Goal: Transaction & Acquisition: Purchase product/service

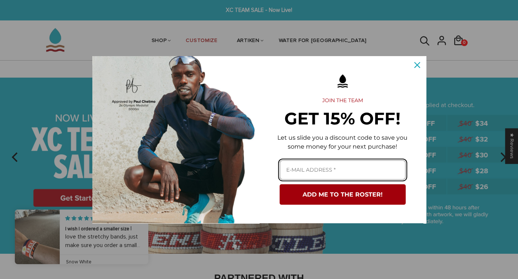
click at [334, 173] on input "Email field" at bounding box center [343, 170] width 126 height 20
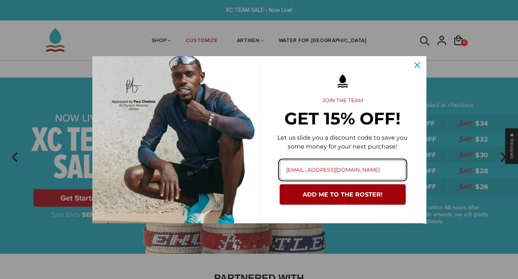
type input "oliviags262@gmail.com"
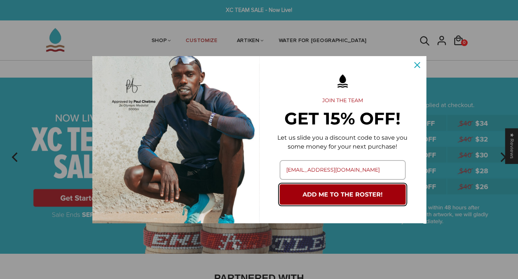
click at [353, 191] on button "ADD ME TO THE ROSTER!" at bounding box center [343, 194] width 126 height 20
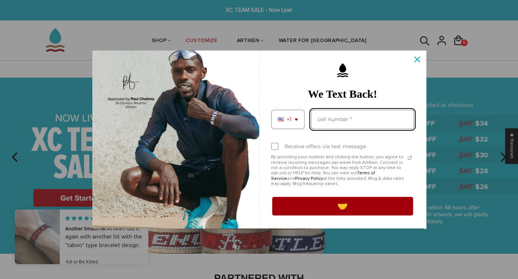
click at [325, 123] on input "Phone number field" at bounding box center [363, 119] width 104 height 20
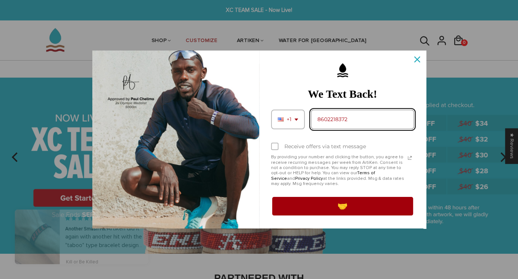
type input "8602218372"
click at [310, 144] on div "Receive offers via text message" at bounding box center [326, 146] width 82 height 6
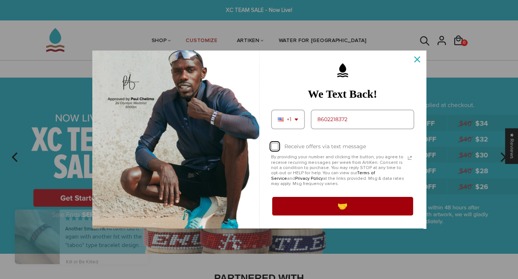
click at [276, 145] on input "Receive offers via text message" at bounding box center [273, 147] width 5 height 5
checkbox input "true"
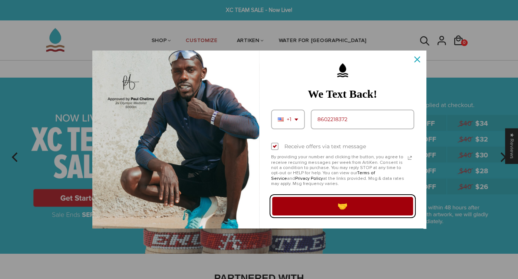
click at [316, 211] on button "🤝" at bounding box center [342, 206] width 143 height 21
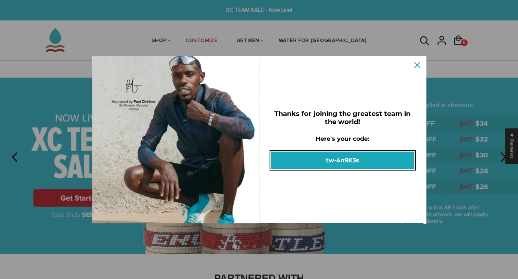
click at [329, 162] on button "tw-4n9K3s" at bounding box center [342, 159] width 143 height 17
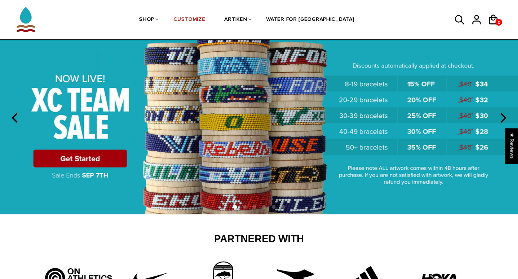
scroll to position [42, 0]
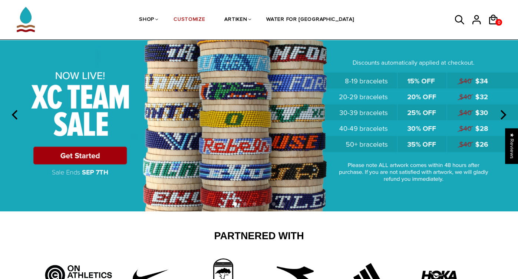
click at [72, 158] on img at bounding box center [259, 114] width 518 height 193
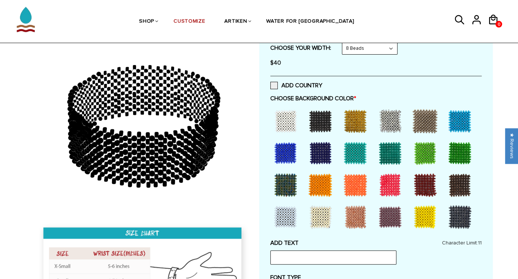
scroll to position [161, 0]
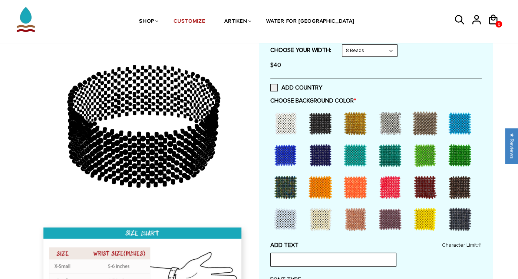
click at [387, 184] on div at bounding box center [390, 187] width 30 height 30
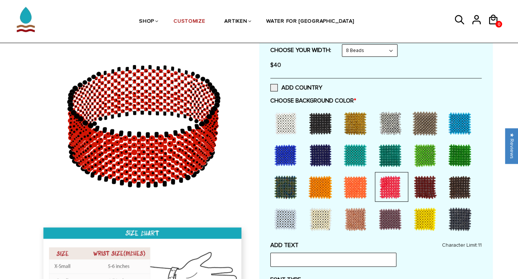
click at [421, 186] on div at bounding box center [425, 187] width 30 height 30
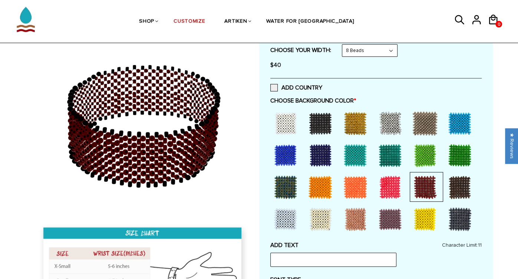
click at [352, 120] on div at bounding box center [356, 123] width 30 height 30
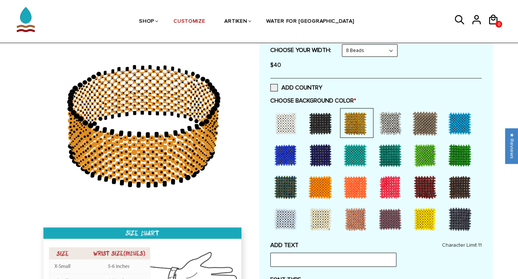
click at [424, 221] on div at bounding box center [425, 219] width 30 height 30
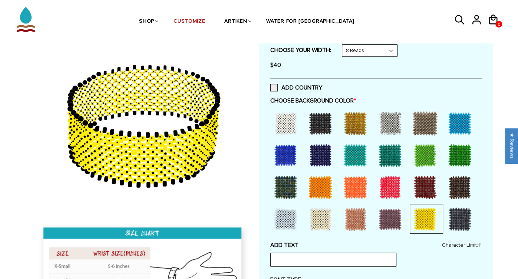
click at [420, 191] on div at bounding box center [425, 187] width 30 height 30
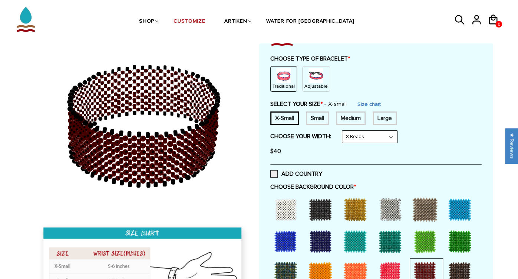
scroll to position [74, 0]
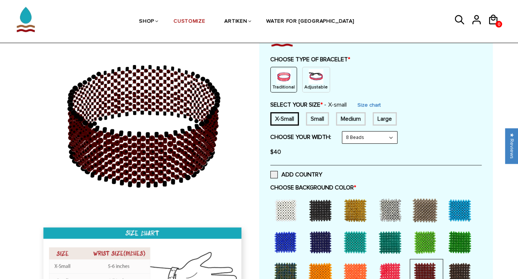
click at [361, 139] on select "8 Beads 6 Beads 10 Beads" at bounding box center [369, 137] width 55 height 12
click at [344, 131] on select "8 Beads 6 Beads 10 Beads" at bounding box center [369, 137] width 55 height 12
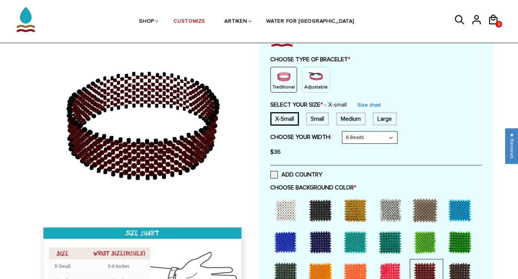
click at [346, 135] on select "8 Beads 6 Beads 10 Beads" at bounding box center [369, 137] width 55 height 12
click at [344, 131] on select "8 Beads 6 Beads 10 Beads" at bounding box center [369, 137] width 55 height 12
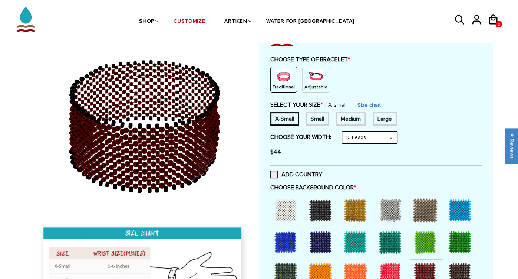
click at [351, 134] on select "8 Beads 6 Beads 10 Beads" at bounding box center [369, 137] width 55 height 12
click at [344, 131] on select "8 Beads 6 Beads 10 Beads" at bounding box center [369, 137] width 55 height 12
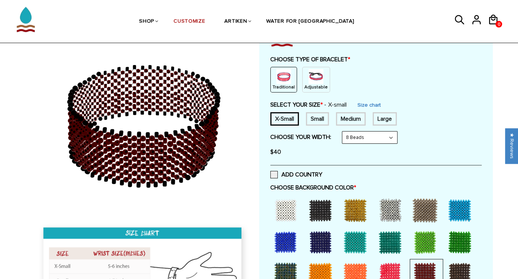
click at [317, 118] on div "Small" at bounding box center [317, 118] width 23 height 13
click at [345, 117] on div "Medium" at bounding box center [351, 118] width 30 height 13
click at [320, 116] on div "Small" at bounding box center [317, 118] width 23 height 13
click at [353, 135] on select "8 Beads 6 Beads 10 Beads" at bounding box center [369, 137] width 55 height 12
select select "6-beads"
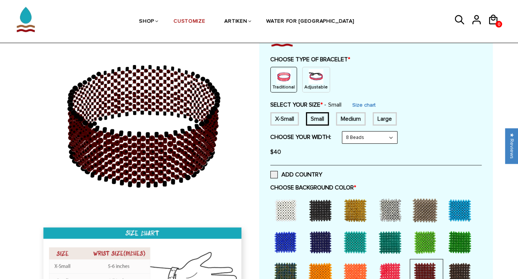
click at [344, 131] on select "8 Beads 6 Beads 10 Beads" at bounding box center [369, 137] width 55 height 12
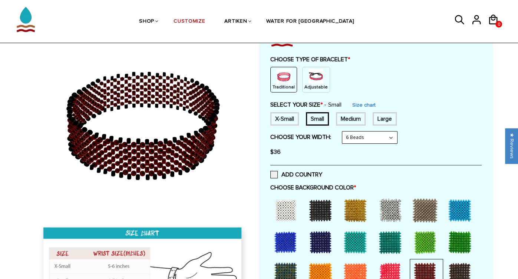
click at [290, 114] on div "X-Small" at bounding box center [284, 118] width 29 height 13
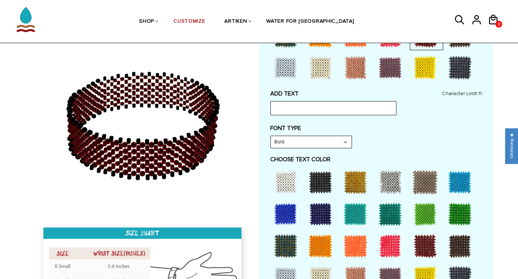
scroll to position [315, 0]
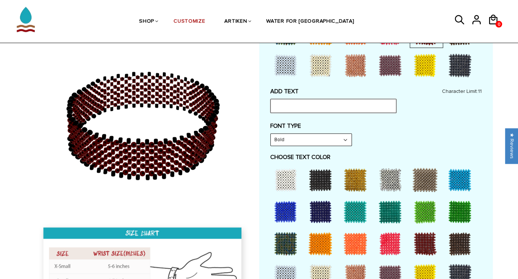
click at [301, 106] on input "text" at bounding box center [333, 106] width 126 height 14
click at [390, 131] on div "FONT TYPE Bold Bold" at bounding box center [375, 134] width 211 height 24
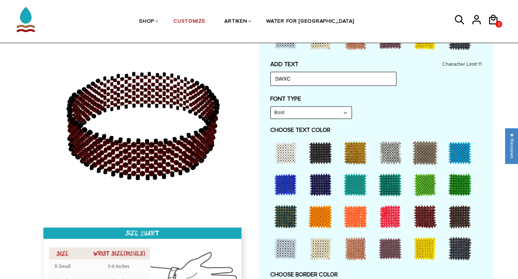
scroll to position [343, 0]
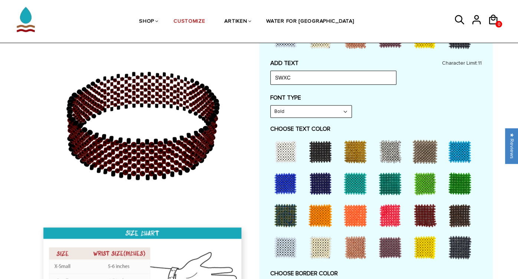
click at [423, 247] on div at bounding box center [425, 247] width 30 height 30
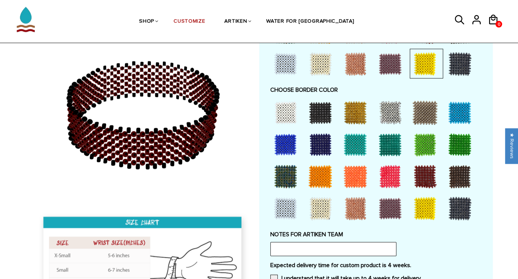
scroll to position [517, 0]
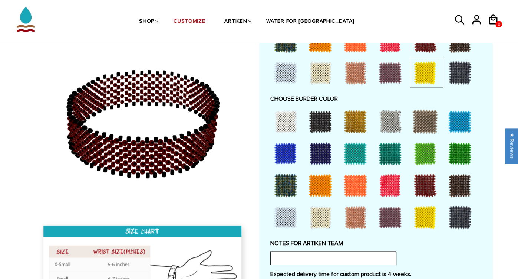
click at [286, 216] on div at bounding box center [286, 217] width 30 height 30
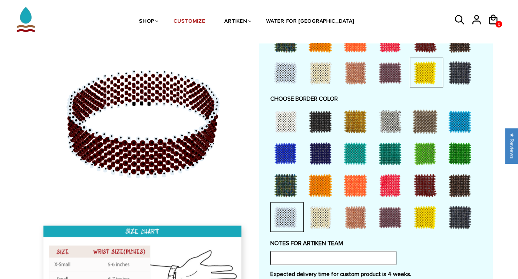
click at [415, 218] on div at bounding box center [425, 217] width 30 height 30
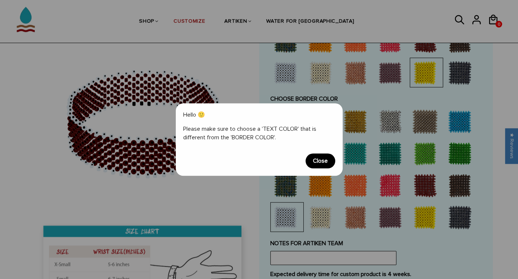
click at [323, 161] on span "Close" at bounding box center [321, 160] width 30 height 15
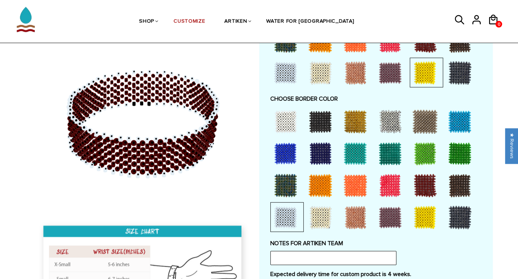
click at [282, 214] on div at bounding box center [286, 217] width 30 height 30
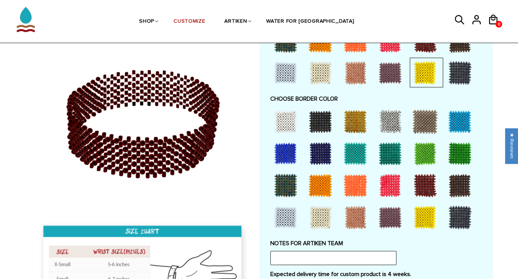
click at [274, 72] on div at bounding box center [286, 73] width 30 height 30
click at [430, 210] on div at bounding box center [425, 217] width 30 height 30
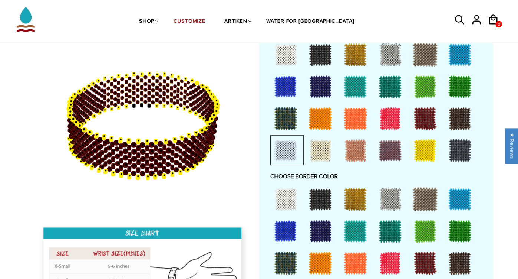
scroll to position [441, 0]
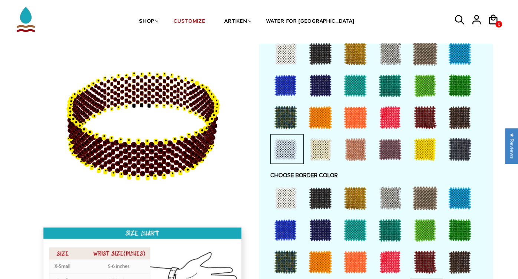
click at [284, 156] on div at bounding box center [286, 149] width 30 height 30
click at [283, 154] on div at bounding box center [286, 149] width 30 height 30
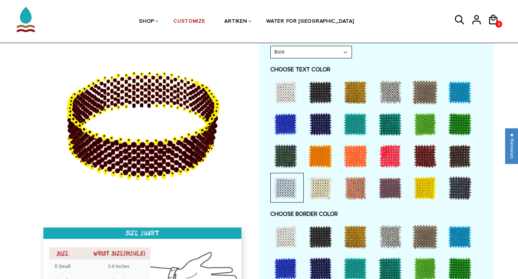
scroll to position [402, 0]
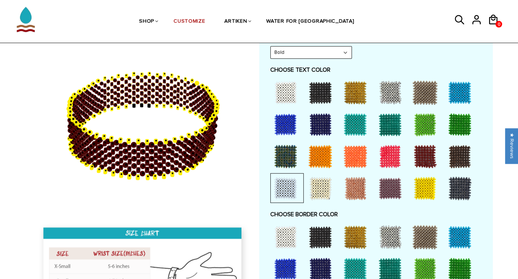
click at [285, 98] on div at bounding box center [286, 93] width 30 height 30
click at [297, 190] on div at bounding box center [286, 188] width 30 height 30
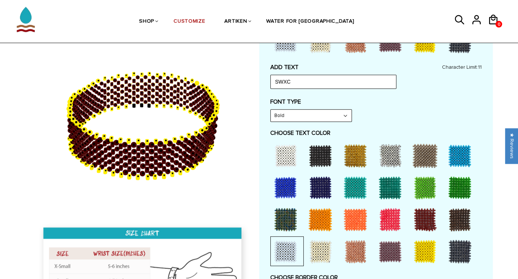
scroll to position [340, 0]
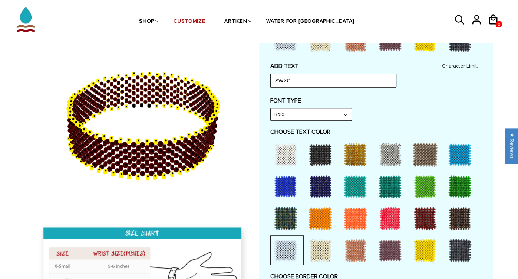
click at [284, 116] on select "Bold" at bounding box center [311, 114] width 81 height 12
click at [271, 108] on select "Bold" at bounding box center [311, 114] width 81 height 12
click at [358, 123] on div "ADD TEXT SWXC Character Limit: 11 FONT TYPE Bold Bold FONT TYPE Narrow Narrow B…" at bounding box center [375, 236] width 211 height 349
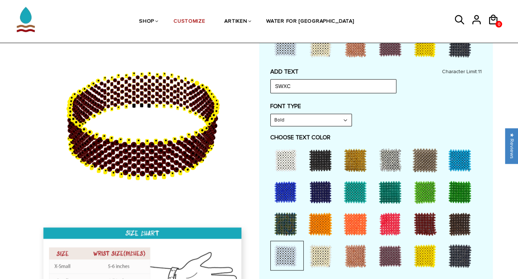
scroll to position [333, 0]
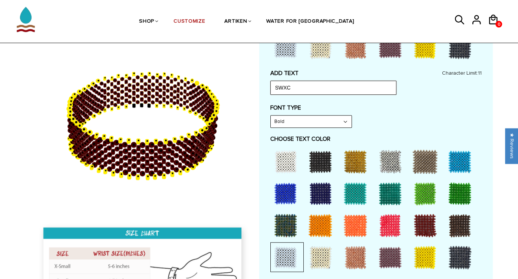
click at [285, 87] on input "SWXC" at bounding box center [333, 88] width 126 height 14
type input "SW XC"
click at [404, 117] on div "FONT TYPE Bold Bold" at bounding box center [375, 116] width 211 height 24
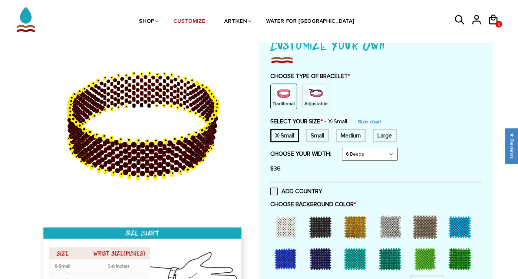
scroll to position [57, 0]
click at [314, 91] on img at bounding box center [316, 93] width 15 height 15
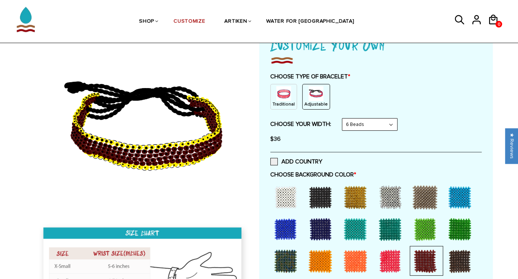
click at [349, 121] on select "8 Beads 6 Beads 10 Beads" at bounding box center [369, 124] width 55 height 12
click at [344, 118] on select "8 Beads 6 Beads 10 Beads" at bounding box center [369, 124] width 55 height 12
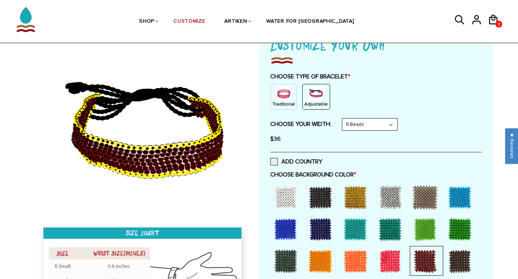
click at [352, 126] on select "8 Beads 6 Beads 10 Beads" at bounding box center [369, 124] width 55 height 12
click at [344, 118] on select "8 Beads 6 Beads 10 Beads" at bounding box center [369, 124] width 55 height 12
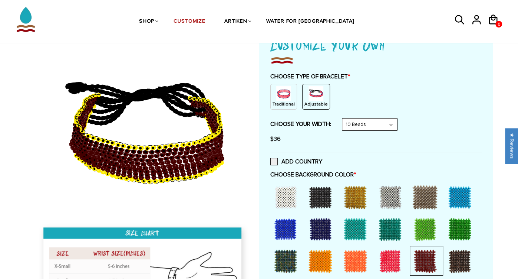
click at [369, 126] on select "8 Beads 6 Beads 10 Beads" at bounding box center [369, 124] width 55 height 12
click at [356, 128] on select "8 Beads 6 Beads 10 Beads" at bounding box center [369, 124] width 55 height 12
click at [353, 126] on select "8 Beads 6 Beads 10 Beads" at bounding box center [369, 124] width 55 height 12
select select "8-beads"
click at [344, 118] on select "8 Beads 6 Beads 10 Beads" at bounding box center [369, 124] width 55 height 12
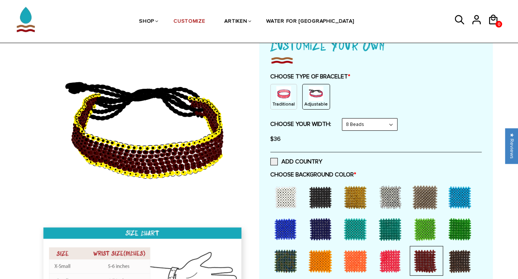
click at [353, 139] on div "$36" at bounding box center [375, 138] width 211 height 15
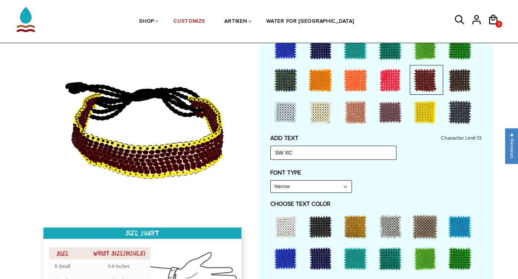
scroll to position [242, 0]
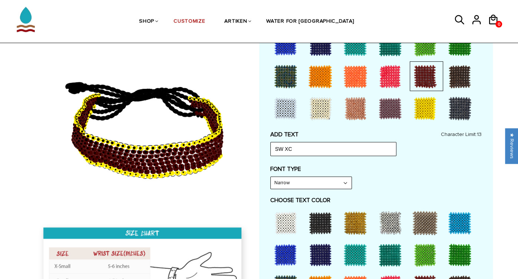
click at [336, 184] on select "Narrow Bold" at bounding box center [311, 183] width 81 height 12
click at [271, 177] on select "Narrow Bold" at bounding box center [311, 183] width 81 height 12
click at [323, 185] on select "Narrow Bold" at bounding box center [311, 183] width 81 height 12
select select "Narrow"
click at [271, 177] on select "Narrow Bold" at bounding box center [311, 183] width 81 height 12
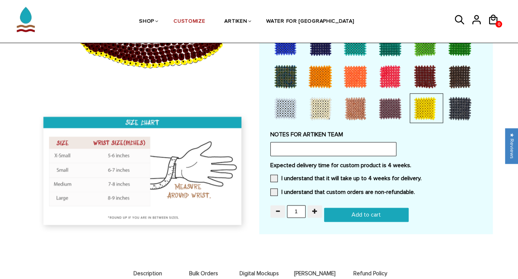
scroll to position [608, 0]
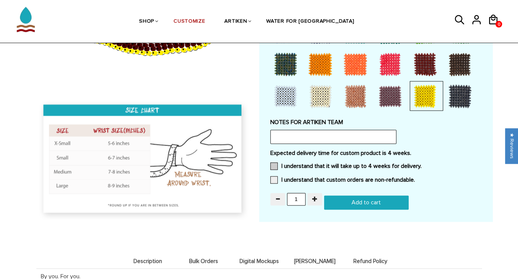
click at [274, 166] on span at bounding box center [273, 165] width 7 height 7
click at [422, 164] on input "I understand that it will take up to 4 weeks for delivery." at bounding box center [422, 164] width 0 height 0
click at [273, 177] on span at bounding box center [273, 179] width 7 height 7
click at [415, 177] on input "I understand that custom orders are non-refundable." at bounding box center [415, 177] width 0 height 0
click at [314, 196] on span "button" at bounding box center [314, 198] width 5 height 5
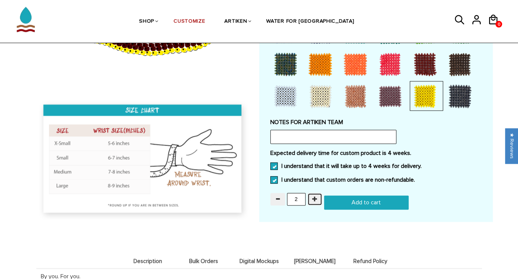
click at [314, 196] on span "button" at bounding box center [314, 198] width 5 height 5
click at [316, 197] on span "button" at bounding box center [314, 198] width 5 height 5
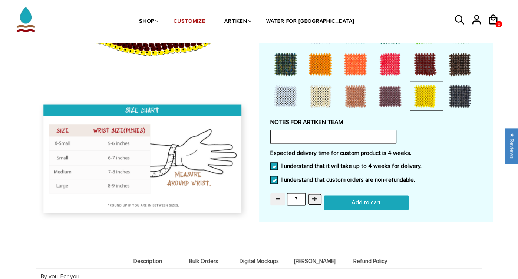
click at [317, 197] on button "button" at bounding box center [315, 199] width 15 height 13
click at [317, 198] on button "button" at bounding box center [315, 199] width 15 height 13
type input "10"
click at [428, 177] on div "Expected delivery time for custom product is 4 weeks. I understand that it will…" at bounding box center [375, 168] width 211 height 39
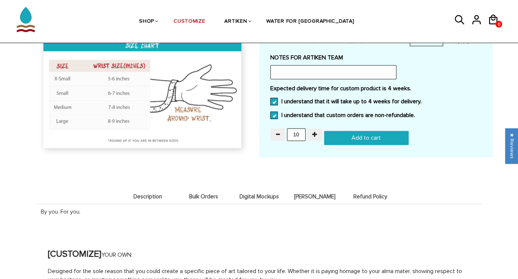
scroll to position [673, 0]
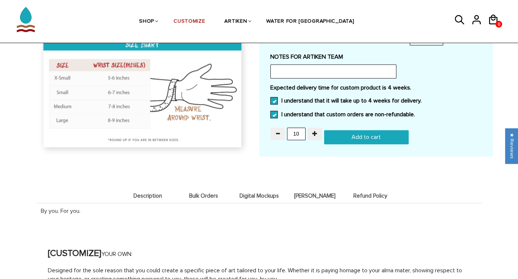
click at [373, 137] on input "Add to cart" at bounding box center [366, 137] width 85 height 14
type input "Add to cart"
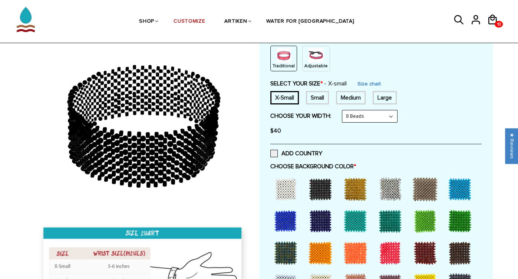
scroll to position [96, 0]
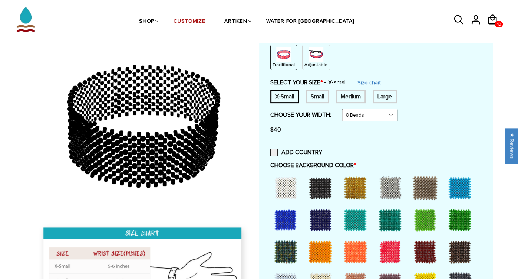
click at [326, 95] on div "Small" at bounding box center [317, 96] width 23 height 13
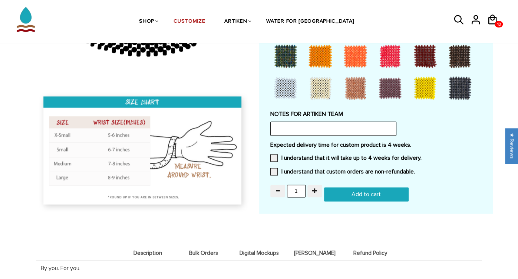
scroll to position [678, 0]
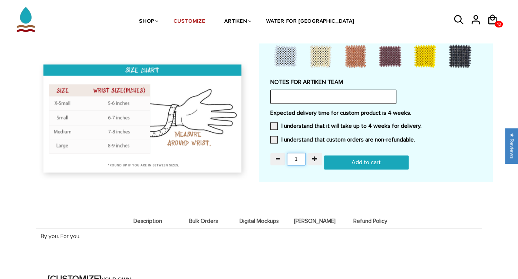
click at [299, 159] on input "1" at bounding box center [296, 158] width 19 height 13
type input "10"
click at [353, 163] on input "Add to cart" at bounding box center [366, 162] width 85 height 14
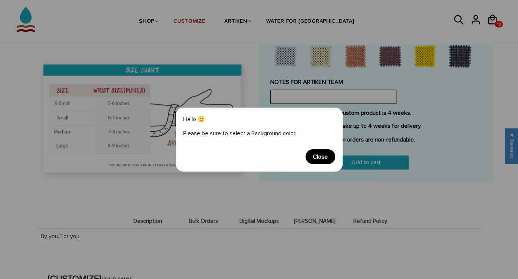
click at [321, 157] on span "Close" at bounding box center [321, 156] width 30 height 15
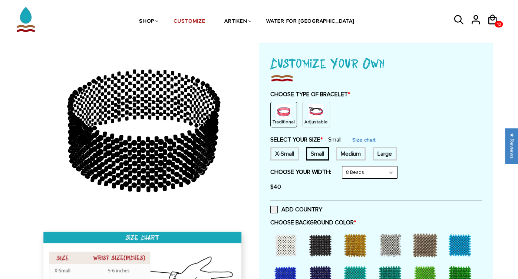
scroll to position [41, 0]
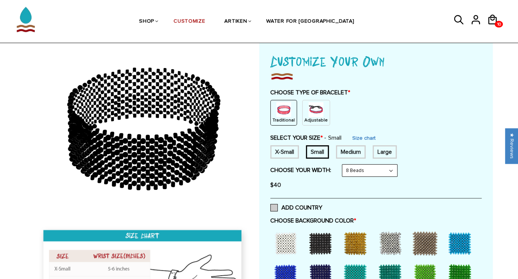
click at [279, 208] on label "ADD COUNTRY" at bounding box center [296, 207] width 52 height 7
click at [322, 205] on input "ADD COUNTRY" at bounding box center [322, 205] width 0 height 0
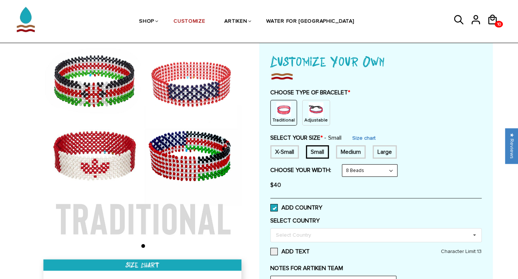
click at [279, 206] on label "ADD COUNTRY" at bounding box center [296, 207] width 52 height 7
click at [322, 205] on input "ADD COUNTRY" at bounding box center [322, 205] width 0 height 0
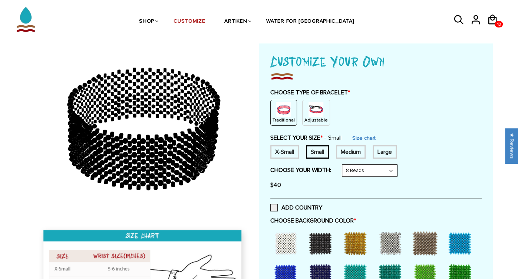
click at [308, 117] on p "Adjustable" at bounding box center [316, 120] width 23 height 6
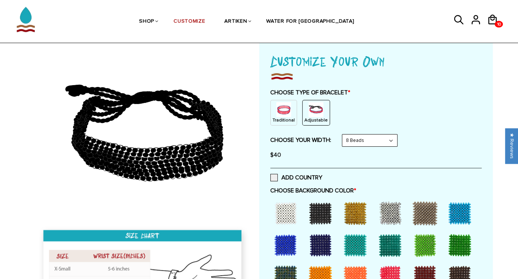
click at [358, 140] on select "8 Beads 6 Beads 10 Beads" at bounding box center [369, 140] width 55 height 12
click at [343, 124] on div "Traditional Adjustable" at bounding box center [375, 113] width 211 height 26
click at [278, 153] on span "$40" at bounding box center [275, 154] width 11 height 7
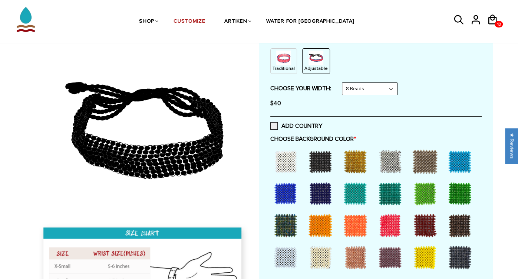
scroll to position [104, 0]
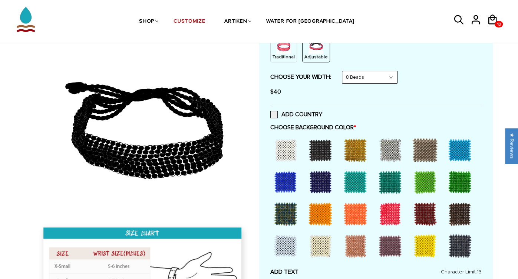
click at [424, 213] on div at bounding box center [425, 214] width 30 height 30
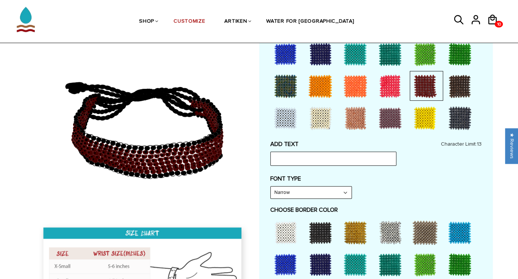
scroll to position [236, 0]
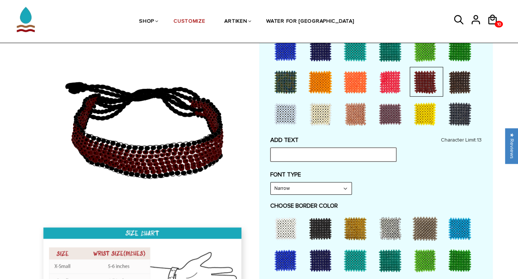
click at [338, 157] on input "text" at bounding box center [333, 154] width 126 height 14
type input "SW XC"
click at [328, 187] on select "Narrow Bold" at bounding box center [311, 188] width 81 height 12
click at [386, 177] on label "FONT TYPE" at bounding box center [375, 174] width 211 height 7
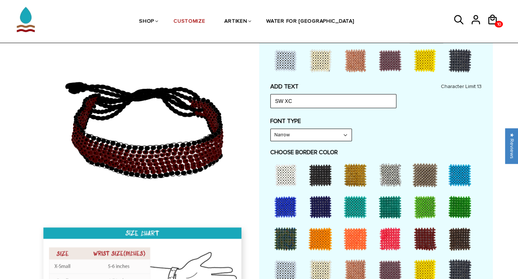
scroll to position [318, 0]
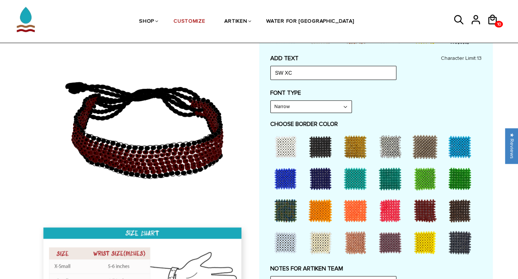
click at [416, 246] on div at bounding box center [425, 242] width 30 height 30
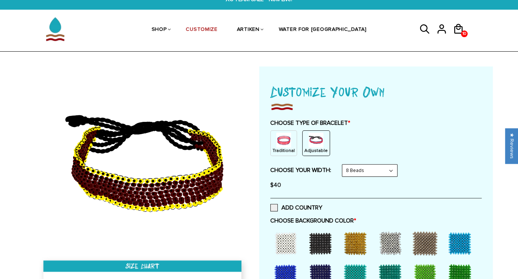
scroll to position [11, 0]
click at [277, 134] on img at bounding box center [283, 139] width 15 height 15
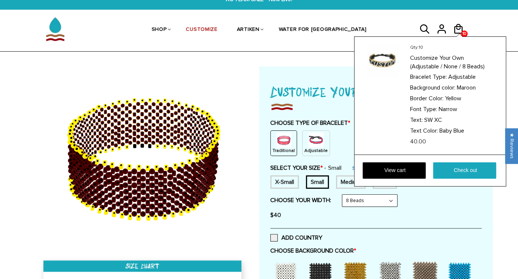
click at [455, 36] on div "Qty: 10 Customize Your Own (Adjustable / None / 8 Beads) Bracelet Type: Adjusta…" at bounding box center [430, 111] width 152 height 150
click at [399, 165] on link "View cart" at bounding box center [394, 170] width 63 height 16
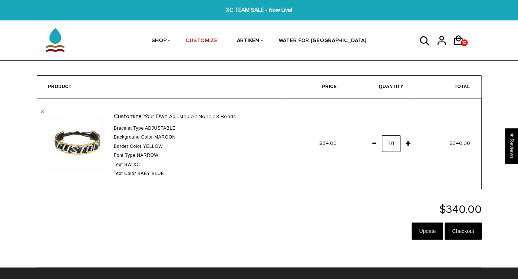
click at [139, 144] on span "Border Color" at bounding box center [128, 146] width 28 height 5
click at [138, 168] on div "Bracelet Type Adjustable Background color Maroon Border Color Yellow Font Type" at bounding box center [192, 151] width 157 height 53
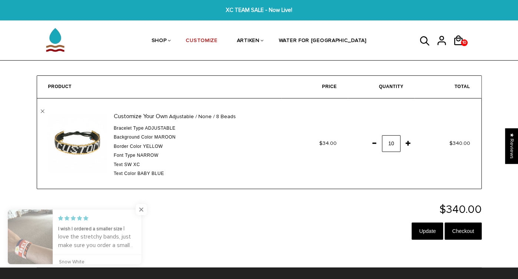
click at [138, 168] on div "Bracelet Type Adjustable Background color Maroon Border Color Yellow Font Type" at bounding box center [192, 151] width 157 height 53
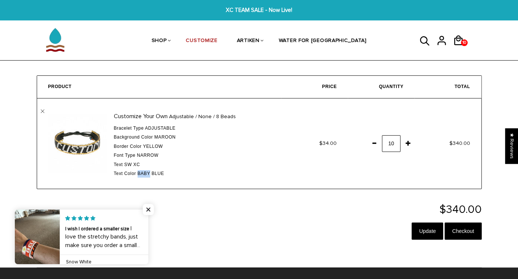
click at [142, 171] on span "Baby Blue" at bounding box center [151, 173] width 27 height 5
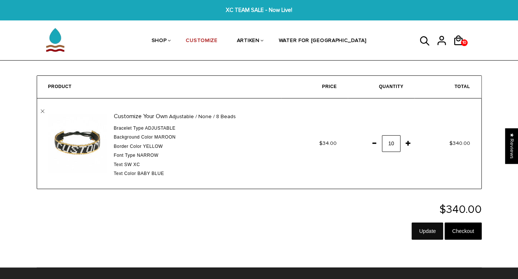
click at [418, 228] on input "Update" at bounding box center [428, 230] width 32 height 17
click at [140, 170] on div "Text Color Baby Blue" at bounding box center [192, 173] width 157 height 7
click at [41, 110] on link "" at bounding box center [43, 111] width 4 height 4
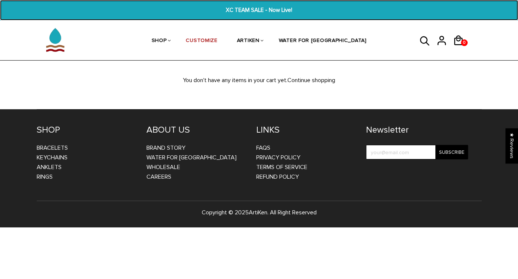
click at [240, 13] on span "XC TEAM SALE - Now Live!" at bounding box center [259, 10] width 198 height 9
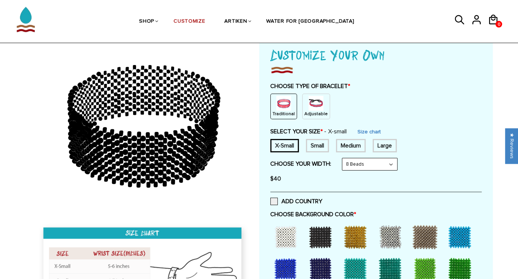
scroll to position [49, 0]
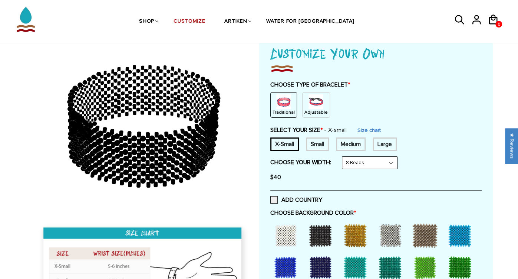
click at [312, 116] on div "Adjustable" at bounding box center [316, 105] width 28 height 26
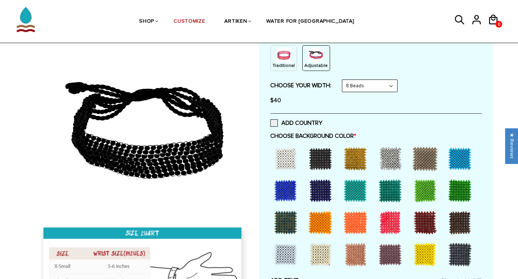
scroll to position [92, 0]
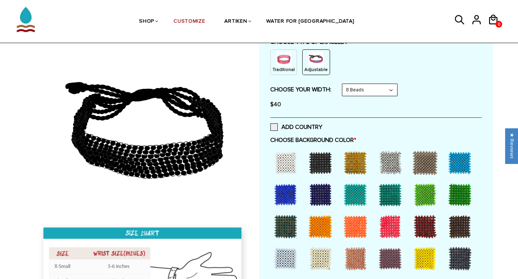
click at [283, 69] on p "Traditional" at bounding box center [284, 69] width 22 height 6
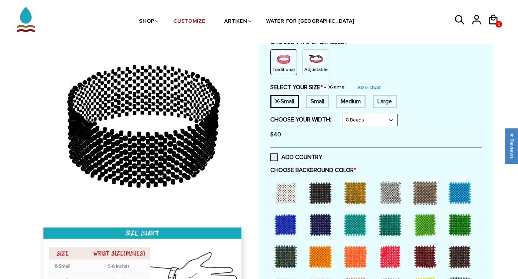
click at [305, 67] on p "Adjustable" at bounding box center [316, 69] width 23 height 6
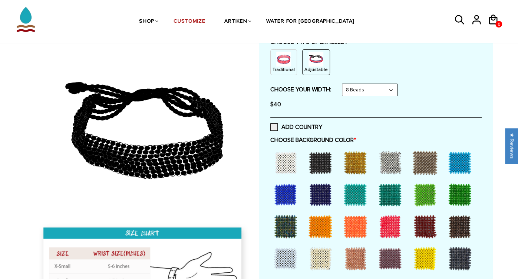
click at [369, 88] on select "8 Beads 6 Beads 10 Beads" at bounding box center [369, 90] width 55 height 12
click at [344, 84] on select "8 Beads 6 Beads 10 Beads" at bounding box center [369, 90] width 55 height 12
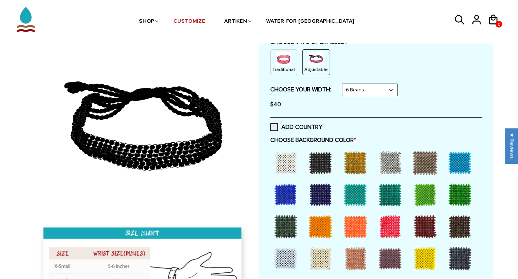
click at [352, 89] on select "8 Beads 6 Beads 10 Beads" at bounding box center [369, 90] width 55 height 12
click at [344, 84] on select "8 Beads 6 Beads 10 Beads" at bounding box center [369, 90] width 55 height 12
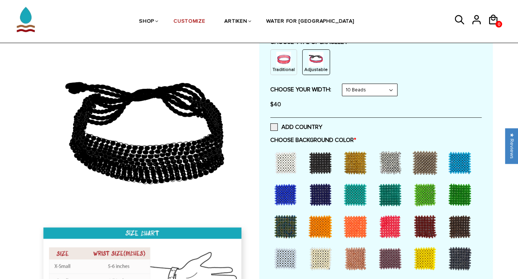
click at [355, 95] on select "8 Beads 6 Beads 10 Beads" at bounding box center [369, 90] width 55 height 12
select select "8-beads"
click at [344, 84] on select "8 Beads 6 Beads 10 Beads" at bounding box center [369, 90] width 55 height 12
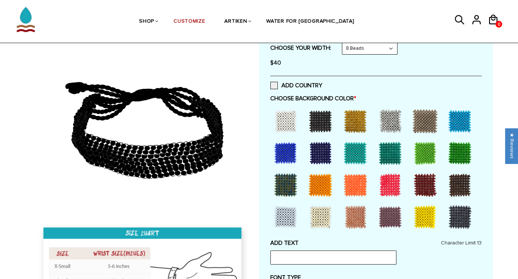
scroll to position [133, 0]
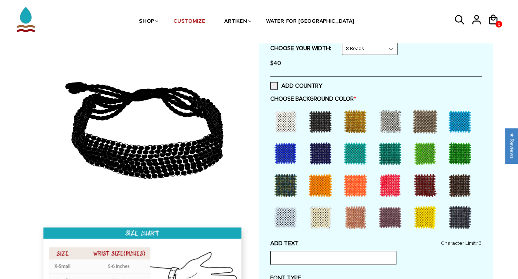
click at [422, 186] on div at bounding box center [425, 185] width 30 height 30
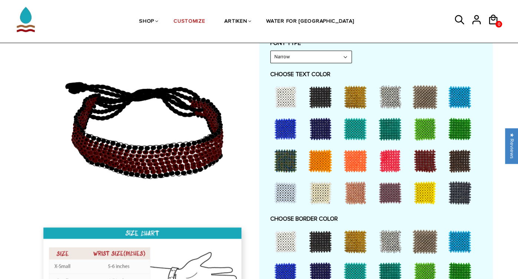
scroll to position [366, 0]
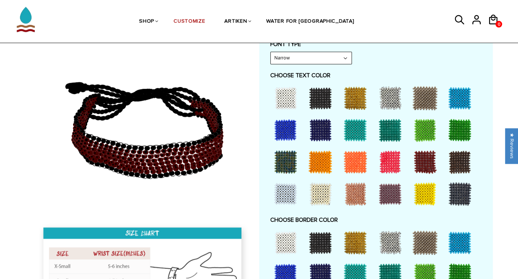
click at [356, 102] on div at bounding box center [356, 98] width 30 height 30
click at [278, 98] on div at bounding box center [286, 98] width 30 height 30
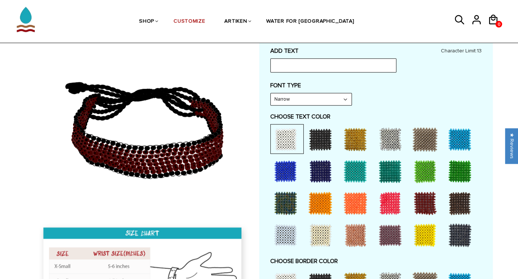
scroll to position [292, 0]
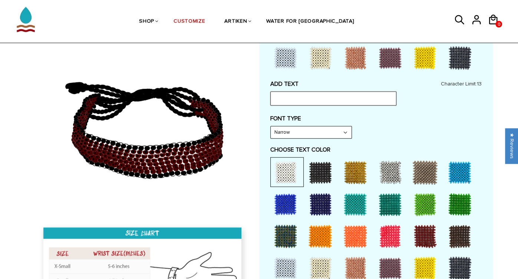
click at [279, 101] on input "text" at bounding box center [333, 98] width 126 height 14
type input "SW XC"
click at [394, 123] on div "FONT TYPE Narrow Narrow Bold" at bounding box center [375, 127] width 211 height 24
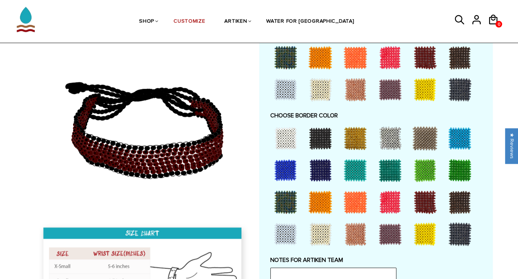
scroll to position [484, 0]
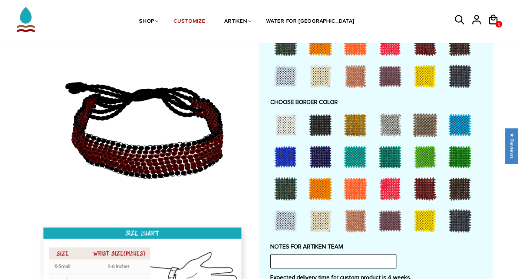
click at [351, 131] on div at bounding box center [356, 125] width 30 height 30
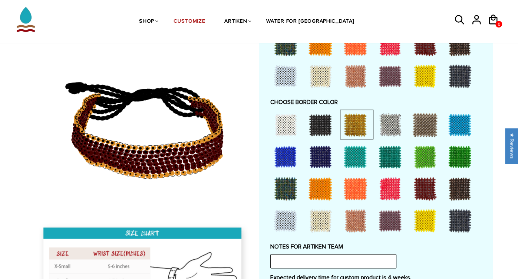
click at [429, 221] on div at bounding box center [425, 221] width 30 height 30
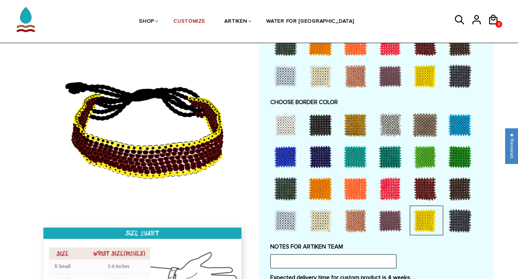
click at [357, 129] on div at bounding box center [356, 125] width 30 height 30
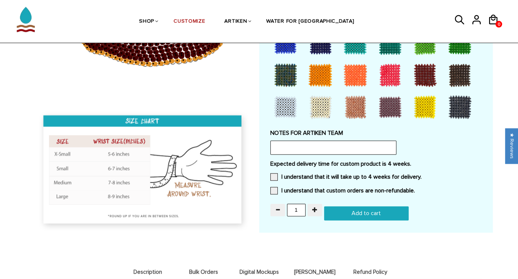
scroll to position [598, 0]
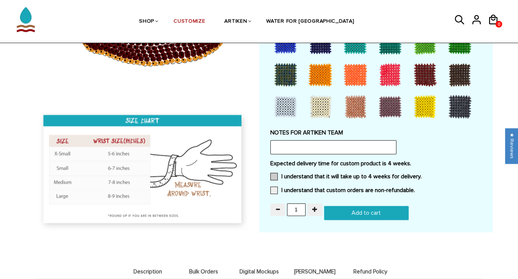
click at [319, 174] on label "I understand that it will take up to 4 weeks for delivery." at bounding box center [345, 176] width 151 height 7
click at [422, 174] on input "I understand that it will take up to 4 weeks for delivery." at bounding box center [422, 174] width 0 height 0
click at [302, 183] on div "Expected delivery time for custom product is 4 weeks. I understand that it will…" at bounding box center [375, 179] width 211 height 39
click at [302, 186] on label "I understand that custom orders are non-refundable." at bounding box center [342, 189] width 145 height 7
click at [415, 188] on input "I understand that custom orders are non-refundable." at bounding box center [415, 188] width 0 height 0
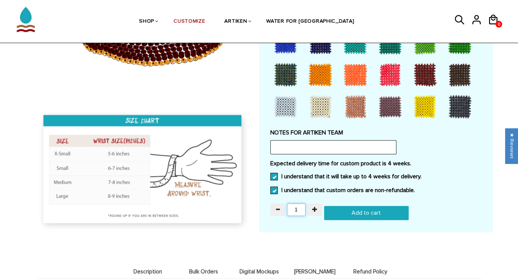
click at [298, 207] on input "1" at bounding box center [296, 209] width 19 height 13
type input "50"
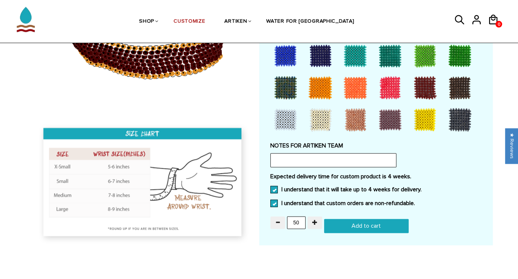
scroll to position [587, 0]
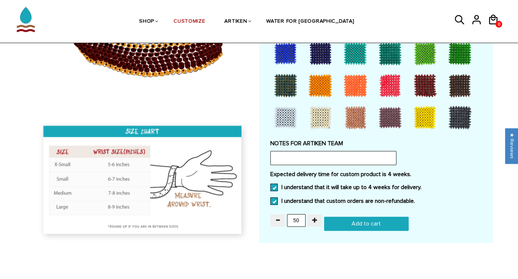
click at [367, 223] on input "Add to cart" at bounding box center [366, 223] width 85 height 14
type input "Add to cart"
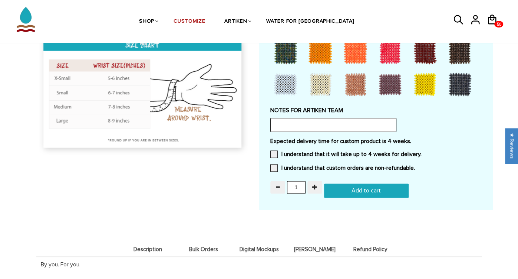
scroll to position [587, 0]
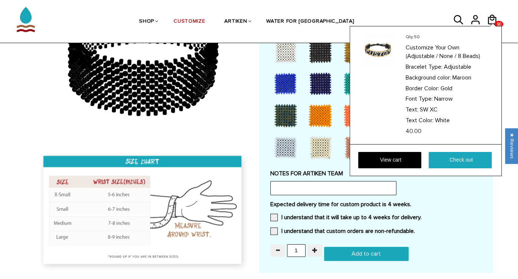
click at [492, 26] on div "Qty: 50 Customize Your Own (Adjustable / None / 8 Beads) Bracelet Type: Adjusta…" at bounding box center [426, 101] width 152 height 150
click at [411, 158] on link "View cart" at bounding box center [389, 160] width 63 height 16
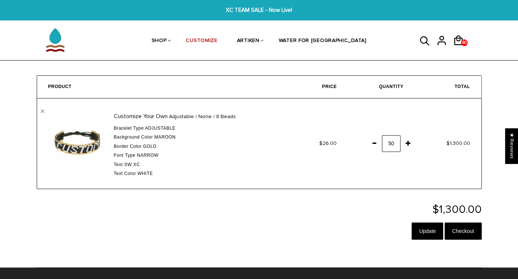
scroll to position [4, 0]
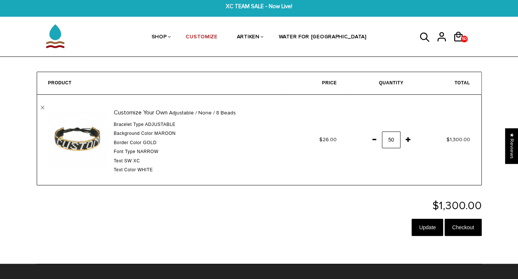
click at [231, 10] on div at bounding box center [259, 8] width 434 height 20
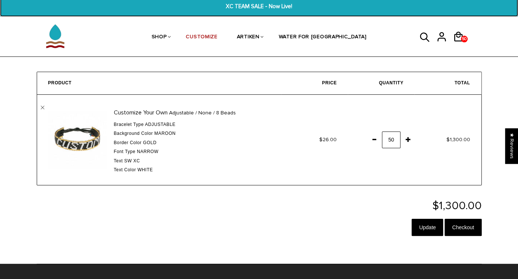
click at [250, 8] on span "XC TEAM SALE - Now Live!" at bounding box center [259, 6] width 198 height 9
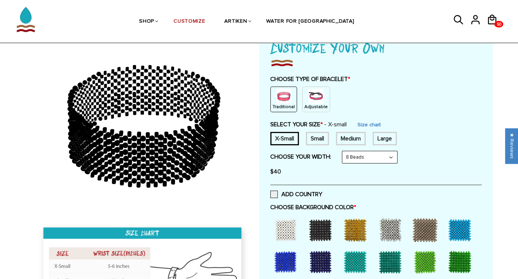
scroll to position [71, 0]
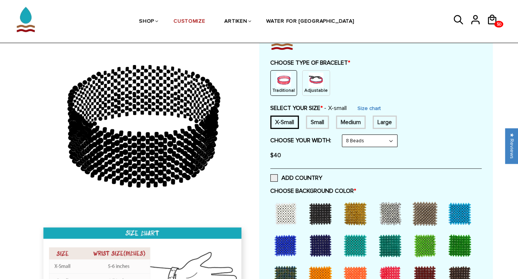
click at [315, 88] on p "Adjustable" at bounding box center [316, 90] width 23 height 6
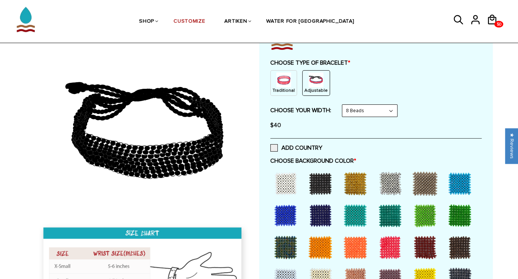
click at [364, 110] on select "8 Beads 6 Beads 10 Beads" at bounding box center [369, 111] width 55 height 12
select select "6-beads"
click at [344, 105] on select "8 Beads 6 Beads 10 Beads" at bounding box center [369, 111] width 55 height 12
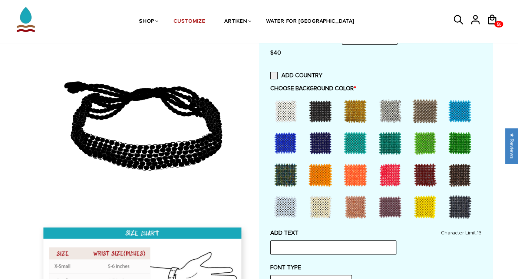
scroll to position [144, 0]
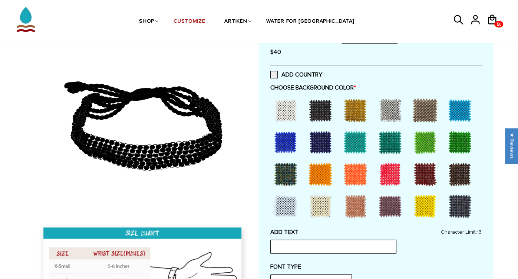
click at [426, 176] on div at bounding box center [425, 174] width 30 height 30
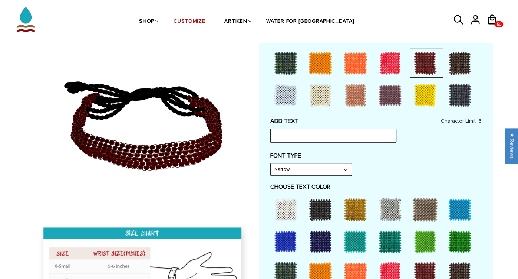
scroll to position [256, 0]
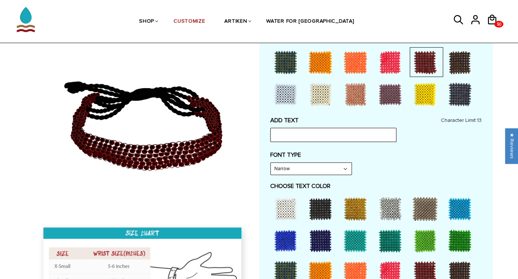
click at [316, 131] on input "text" at bounding box center [333, 135] width 126 height 14
type input "SW XC"
click at [357, 156] on label "FONT TYPE" at bounding box center [375, 154] width 211 height 7
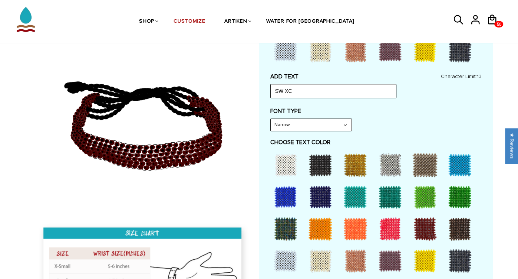
scroll to position [321, 0]
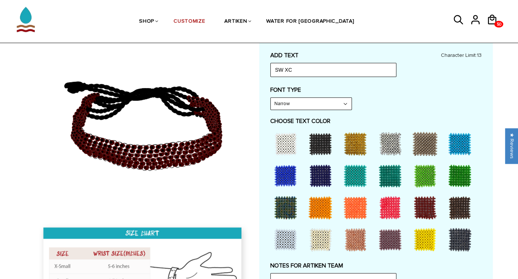
click at [280, 141] on div at bounding box center [286, 144] width 30 height 30
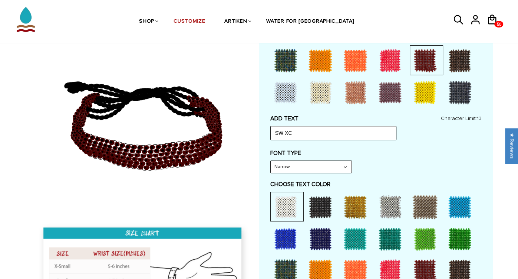
scroll to position [255, 0]
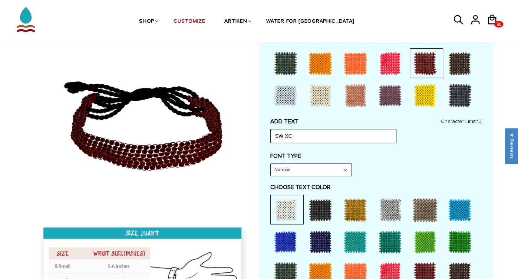
click at [420, 101] on div at bounding box center [425, 96] width 30 height 30
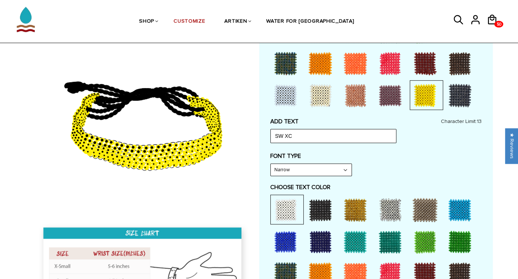
click at [417, 64] on div at bounding box center [425, 64] width 30 height 30
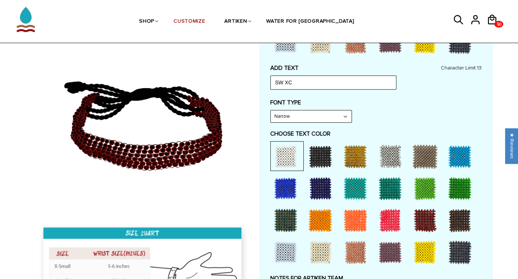
scroll to position [309, 0]
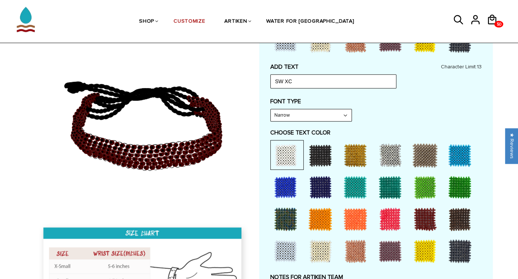
click at [421, 253] on div at bounding box center [425, 251] width 30 height 30
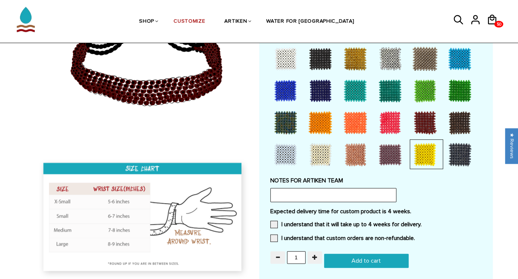
scroll to position [446, 0]
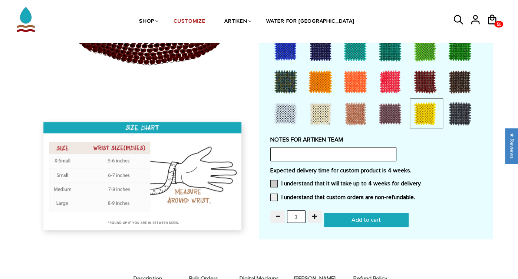
click at [272, 183] on span at bounding box center [273, 183] width 7 height 7
click at [422, 181] on input "I understand that it will take up to 4 weeks for delivery." at bounding box center [422, 181] width 0 height 0
click at [274, 193] on span at bounding box center [273, 196] width 7 height 7
click at [415, 195] on input "I understand that custom orders are non-refundable." at bounding box center [415, 195] width 0 height 0
click at [298, 214] on input "1" at bounding box center [296, 216] width 19 height 13
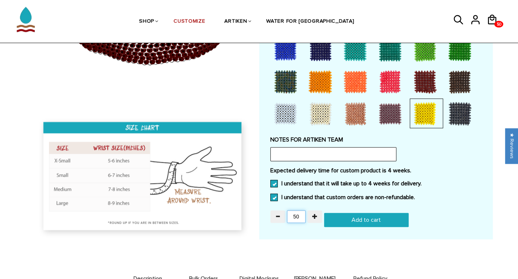
type input "50"
click at [376, 221] on input "Add to cart" at bounding box center [366, 220] width 85 height 14
type input "Add to cart"
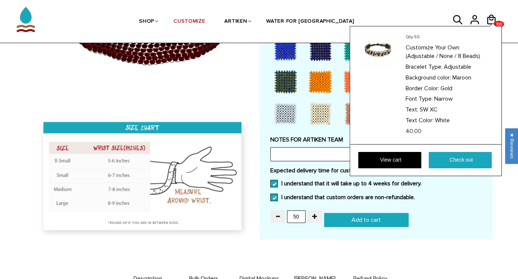
click at [491, 26] on div "Qty: 50 Customize Your Own (Adjustable / None / 8 Beads) Bracelet Type: Adjusta…" at bounding box center [426, 101] width 152 height 150
click at [378, 157] on link "View cart" at bounding box center [389, 160] width 63 height 16
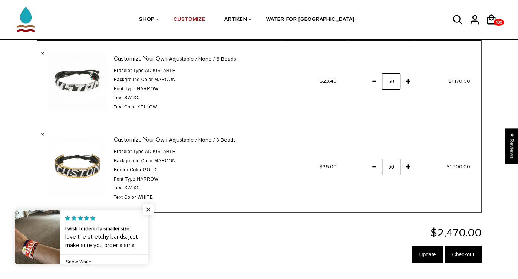
scroll to position [56, 0]
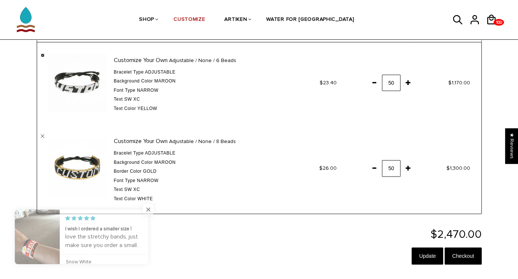
click at [43, 55] on link "" at bounding box center [43, 55] width 4 height 4
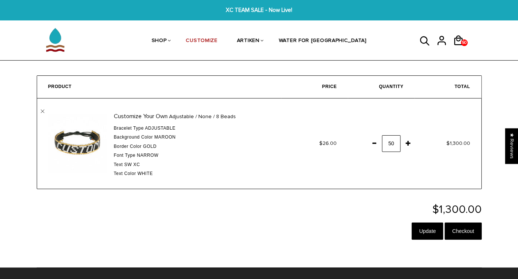
click at [409, 142] on span at bounding box center [408, 142] width 13 height 13
click at [364, 192] on form "Product Price Quantity Total Customize Your Own Adjustable / None / 8 Beads Bra…" at bounding box center [259, 159] width 467 height 168
click at [416, 227] on input "Update" at bounding box center [428, 230] width 32 height 17
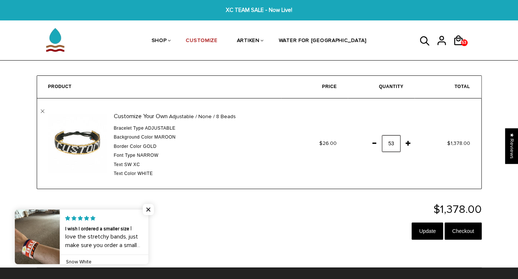
drag, startPoint x: 396, startPoint y: 142, endPoint x: 380, endPoint y: 145, distance: 15.8
click at [380, 145] on td "53" at bounding box center [381, 143] width 67 height 90
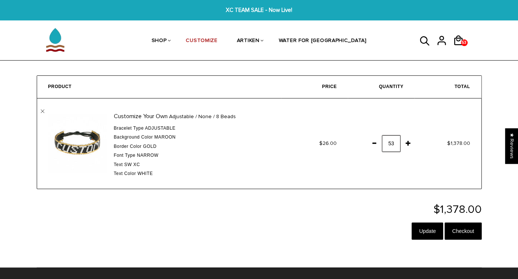
click at [395, 145] on input "53" at bounding box center [391, 143] width 19 height 17
click at [373, 143] on span at bounding box center [374, 142] width 13 height 13
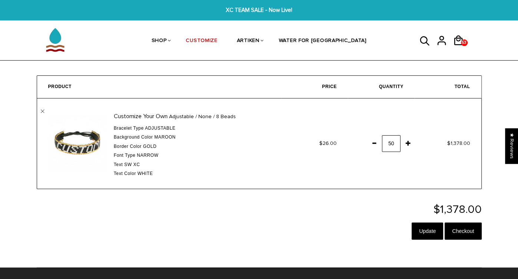
click at [373, 143] on span at bounding box center [374, 142] width 13 height 13
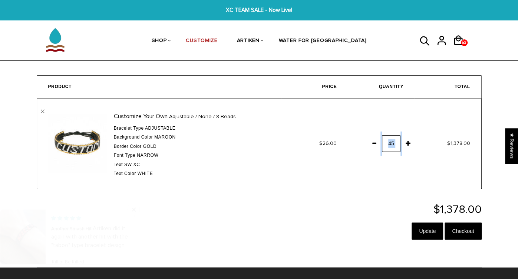
click at [373, 143] on span at bounding box center [374, 142] width 13 height 13
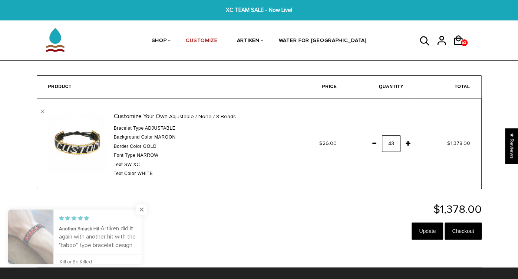
click at [373, 143] on span at bounding box center [374, 142] width 13 height 13
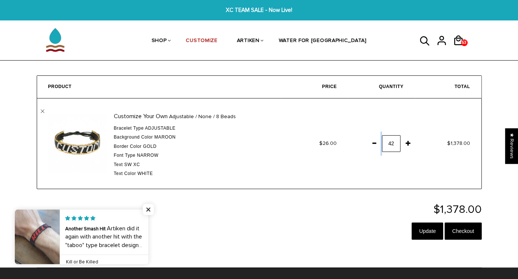
click at [373, 143] on span at bounding box center [374, 142] width 13 height 13
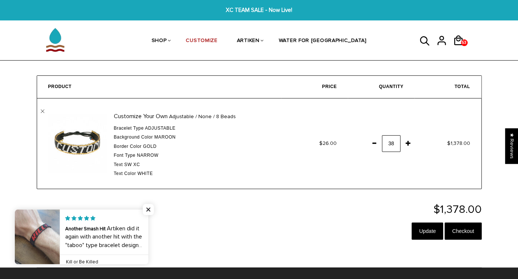
click at [373, 143] on span at bounding box center [374, 142] width 13 height 13
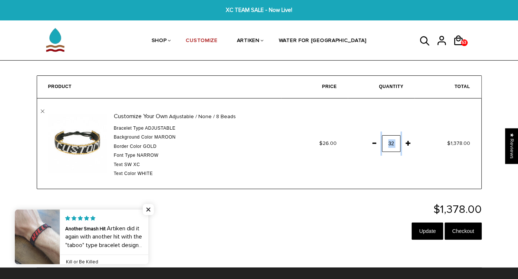
click at [373, 143] on span at bounding box center [374, 142] width 13 height 13
click at [408, 144] on span at bounding box center [408, 142] width 13 height 13
click at [373, 229] on div "$1,378.00 Update Checkout" at bounding box center [259, 223] width 445 height 39
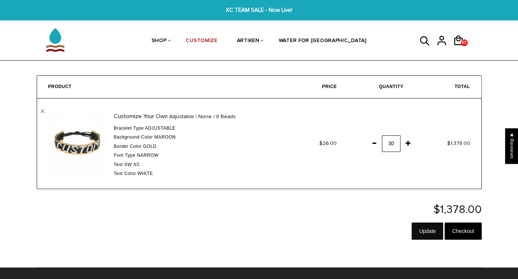
click at [418, 232] on input "Update" at bounding box center [428, 230] width 32 height 17
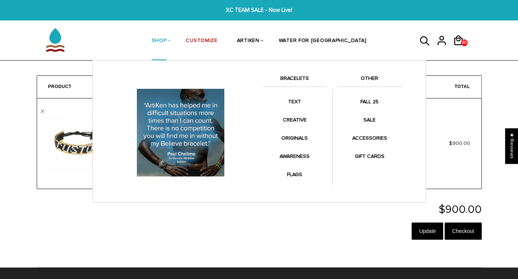
click at [167, 40] on link "SHOP" at bounding box center [159, 41] width 15 height 39
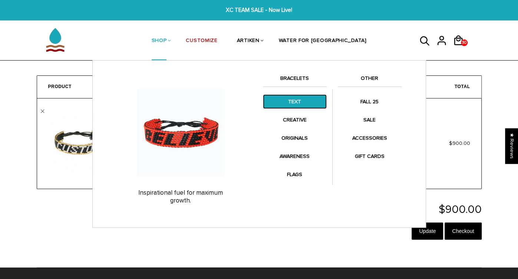
click at [300, 101] on link "TEXT" at bounding box center [295, 101] width 64 height 14
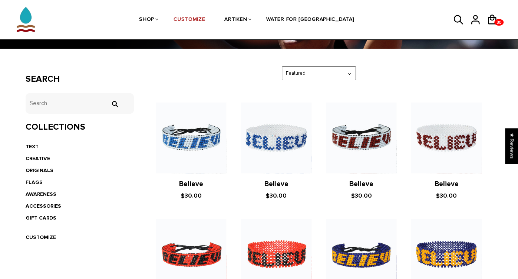
scroll to position [101, 0]
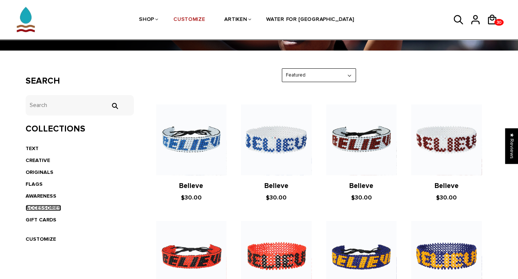
click at [43, 207] on link "ACCESSORIES" at bounding box center [44, 207] width 36 height 6
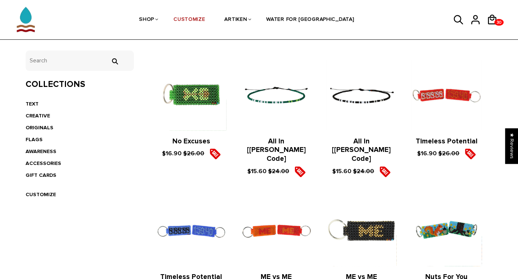
scroll to position [147, 0]
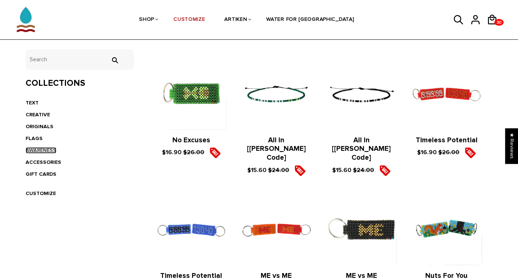
click at [51, 148] on link "AWARENESS" at bounding box center [41, 150] width 31 height 6
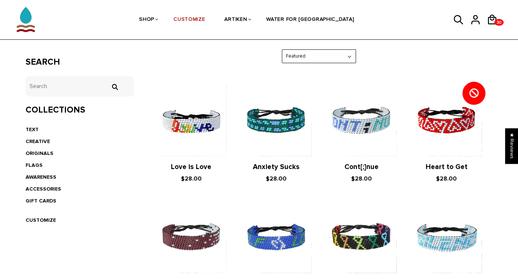
scroll to position [133, 0]
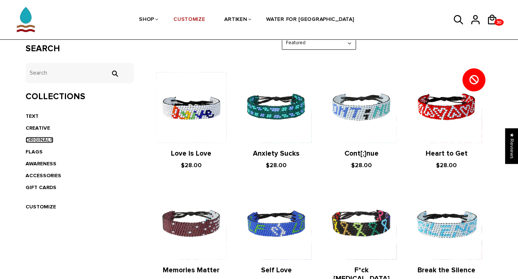
click at [44, 139] on link "ORIGINALS" at bounding box center [40, 140] width 28 height 6
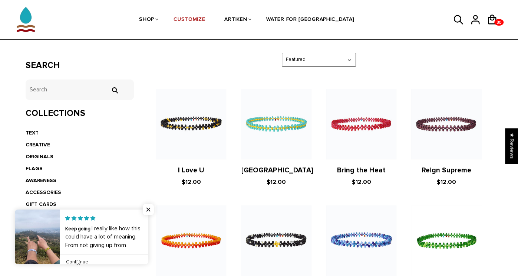
scroll to position [118, 0]
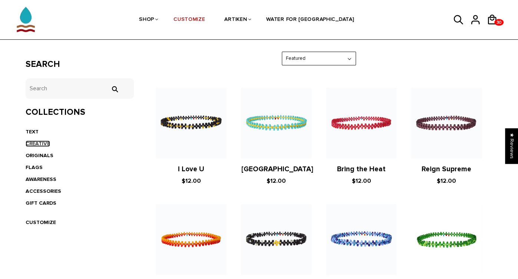
click at [42, 142] on link "CREATIVE" at bounding box center [38, 143] width 24 height 6
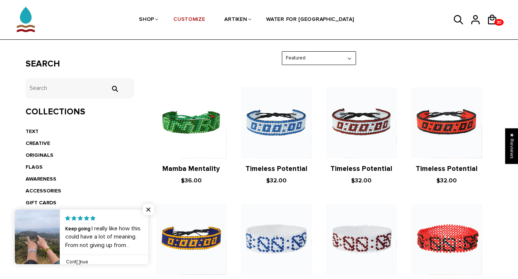
scroll to position [117, 0]
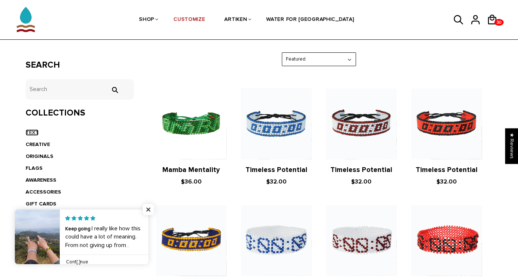
click at [30, 131] on link "TEXT" at bounding box center [32, 132] width 13 height 6
